Goal: Task Accomplishment & Management: Use online tool/utility

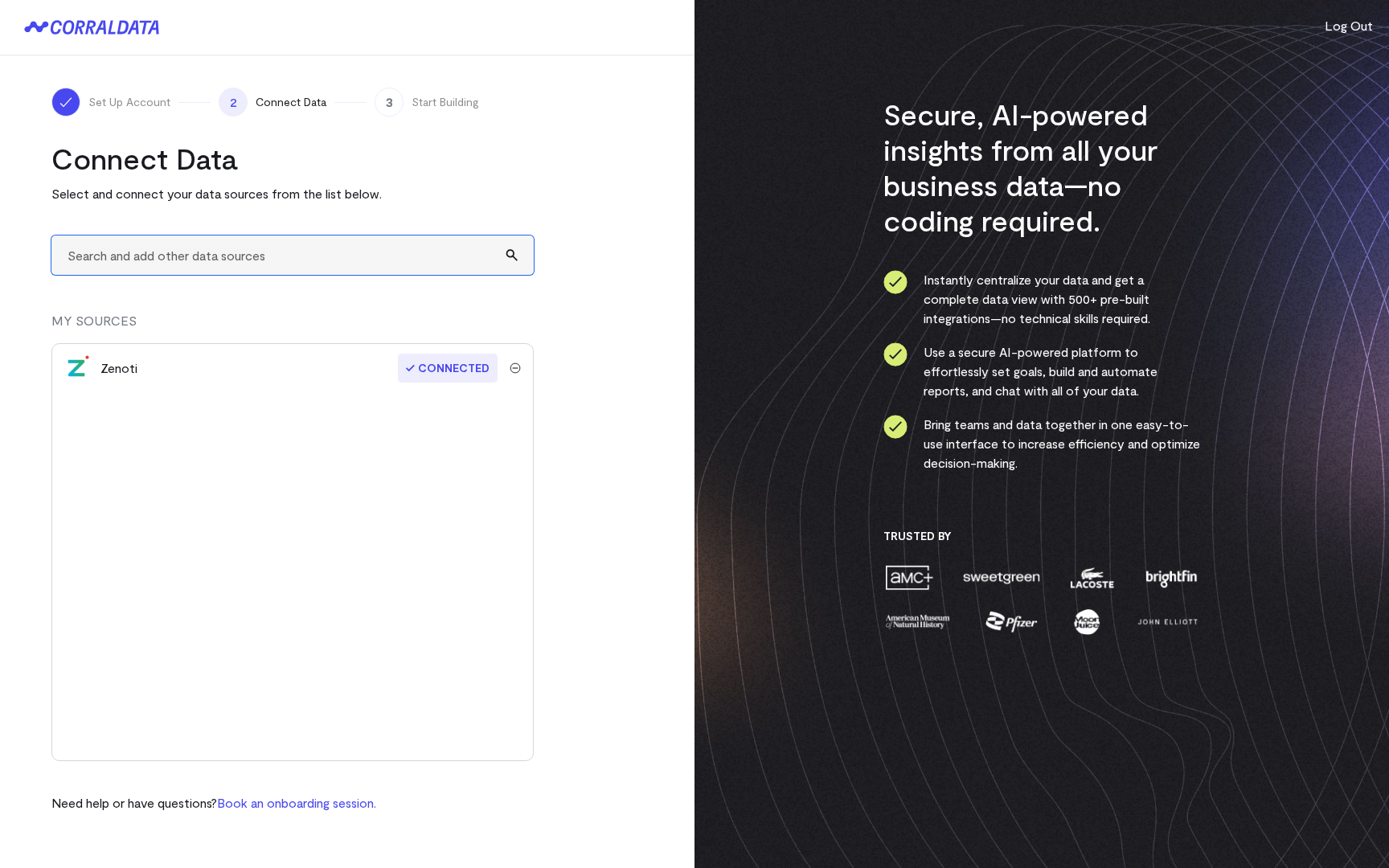
click at [285, 251] on input "text" at bounding box center [292, 255] width 482 height 39
click at [362, 260] on input "meta" at bounding box center [292, 255] width 482 height 39
type input "m"
click at [277, 255] on input "text" at bounding box center [292, 255] width 482 height 39
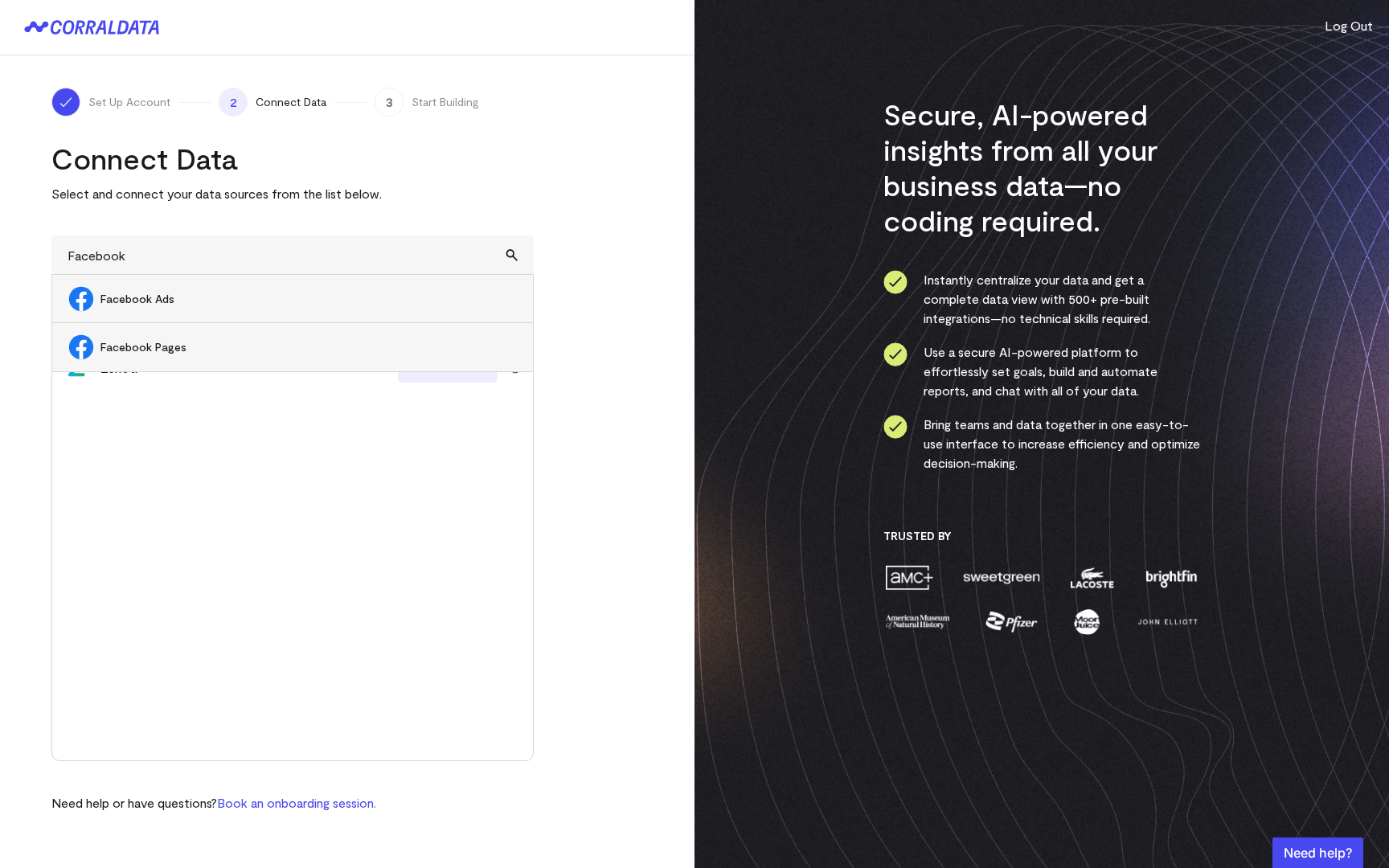
click at [189, 297] on span "Facebook Ads" at bounding box center [308, 298] width 417 height 16
type input "Facebook Ads"
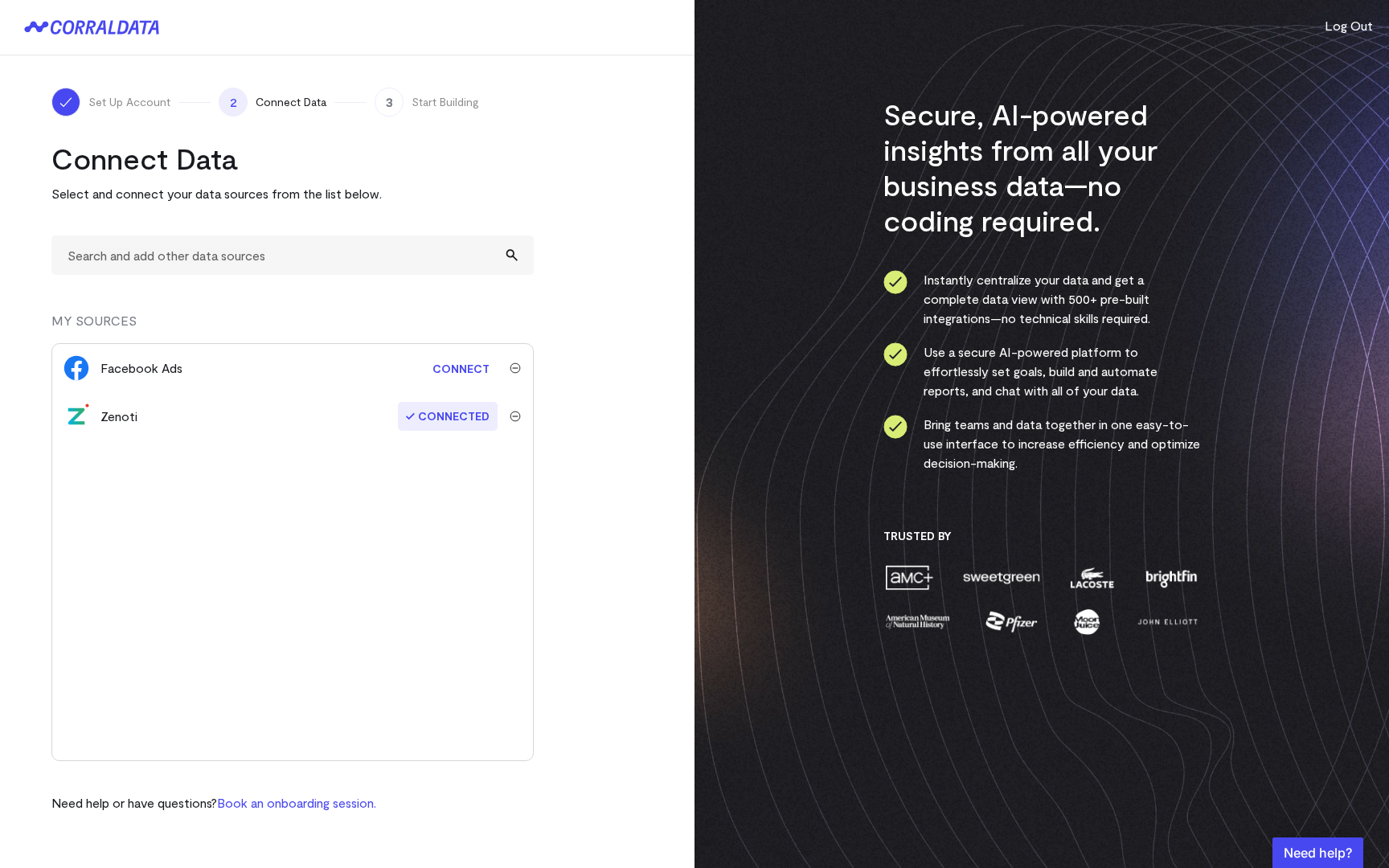
click at [466, 364] on link "Connect" at bounding box center [460, 368] width 73 height 29
click at [344, 266] on input "text" at bounding box center [292, 255] width 482 height 39
type input "zapier"
click at [516, 253] on input "zapier" at bounding box center [292, 255] width 482 height 39
click at [513, 258] on input "zapier" at bounding box center [292, 255] width 482 height 39
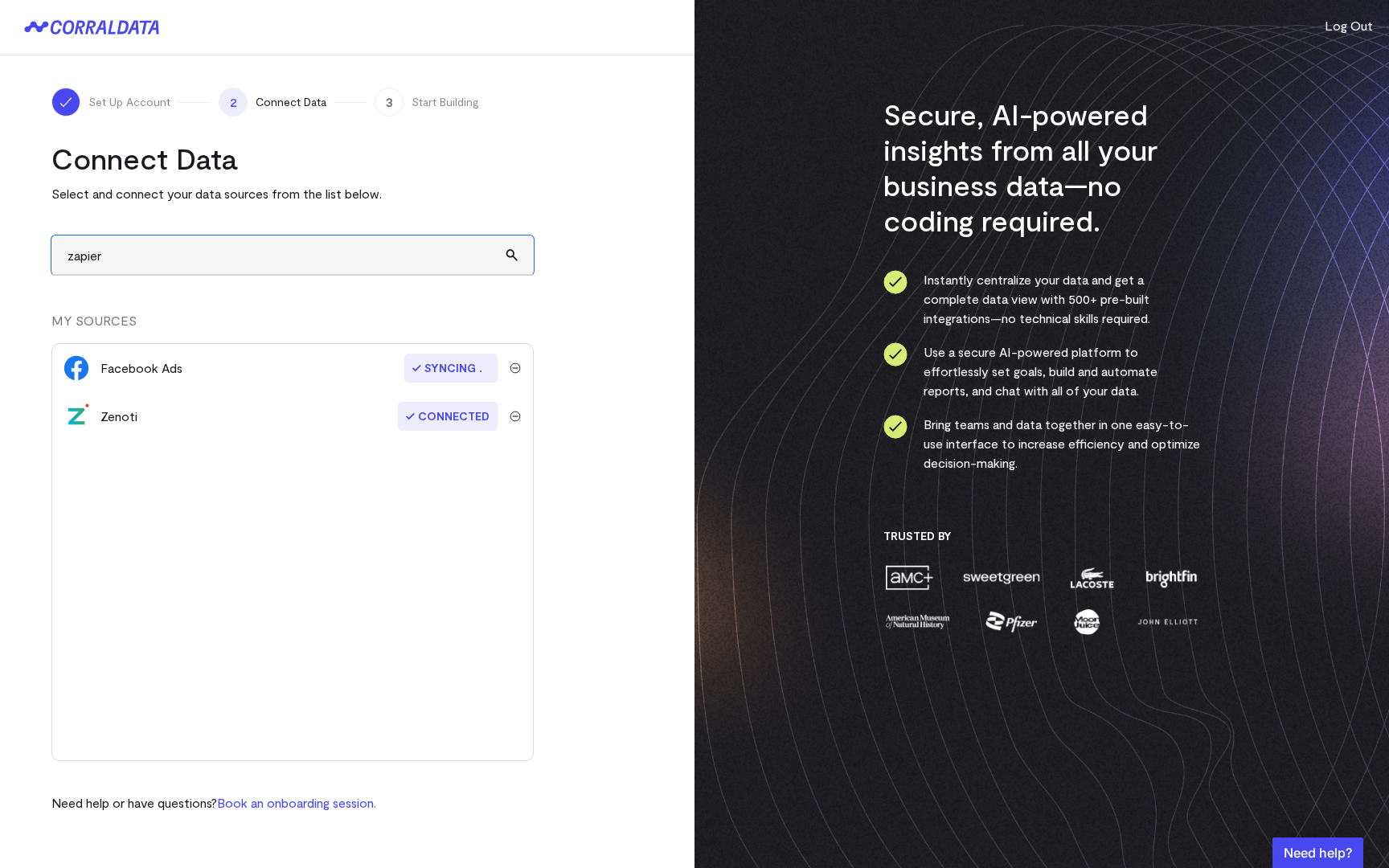
click at [455, 258] on input "zapier" at bounding box center [292, 255] width 482 height 39
click at [602, 332] on turbo-frame "Connect Data Select and connect your data sources from the list below. zapier M…" at bounding box center [347, 477] width 592 height 672
